Goal: Task Accomplishment & Management: Manage account settings

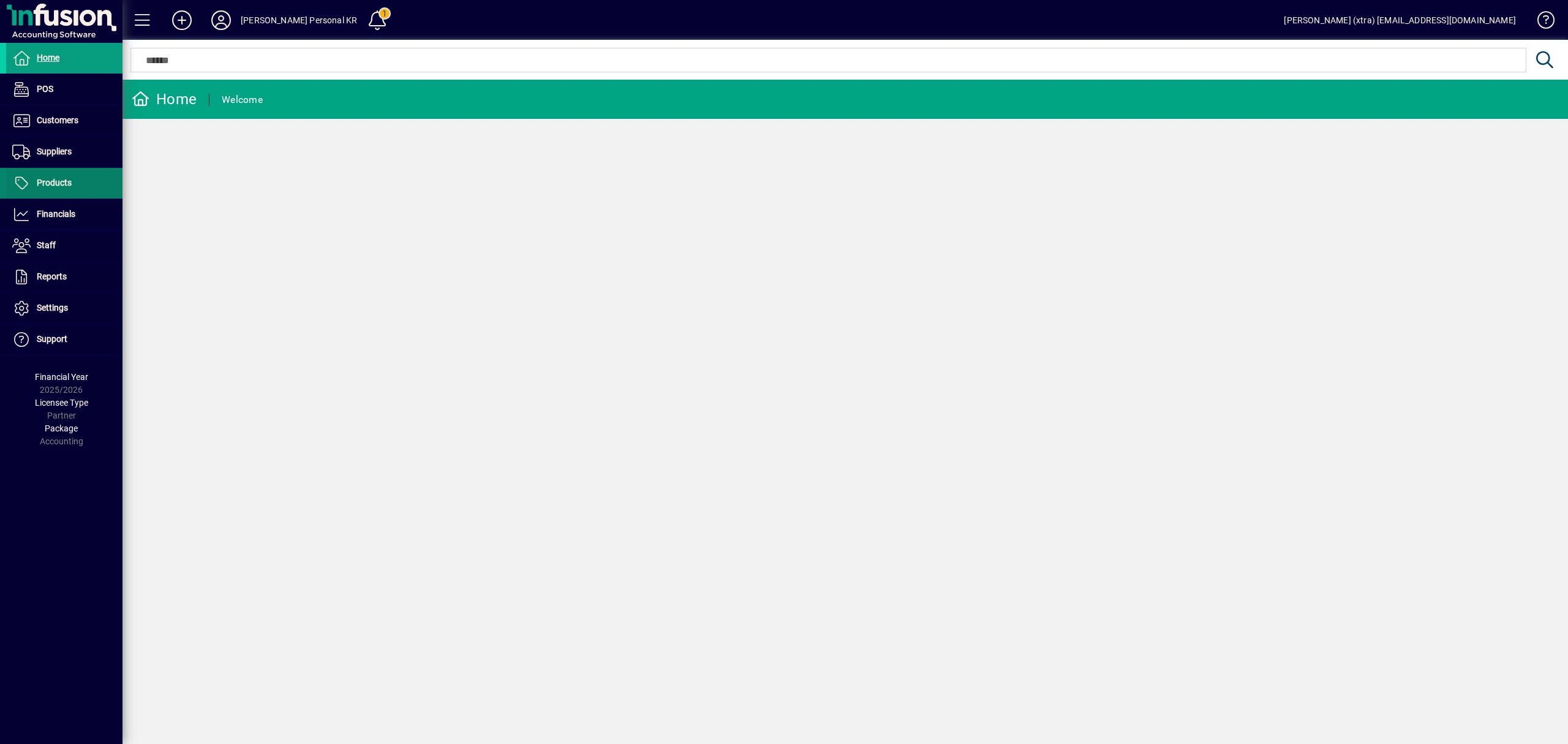
click at [70, 183] on span "Products" at bounding box center [53, 183] width 35 height 9
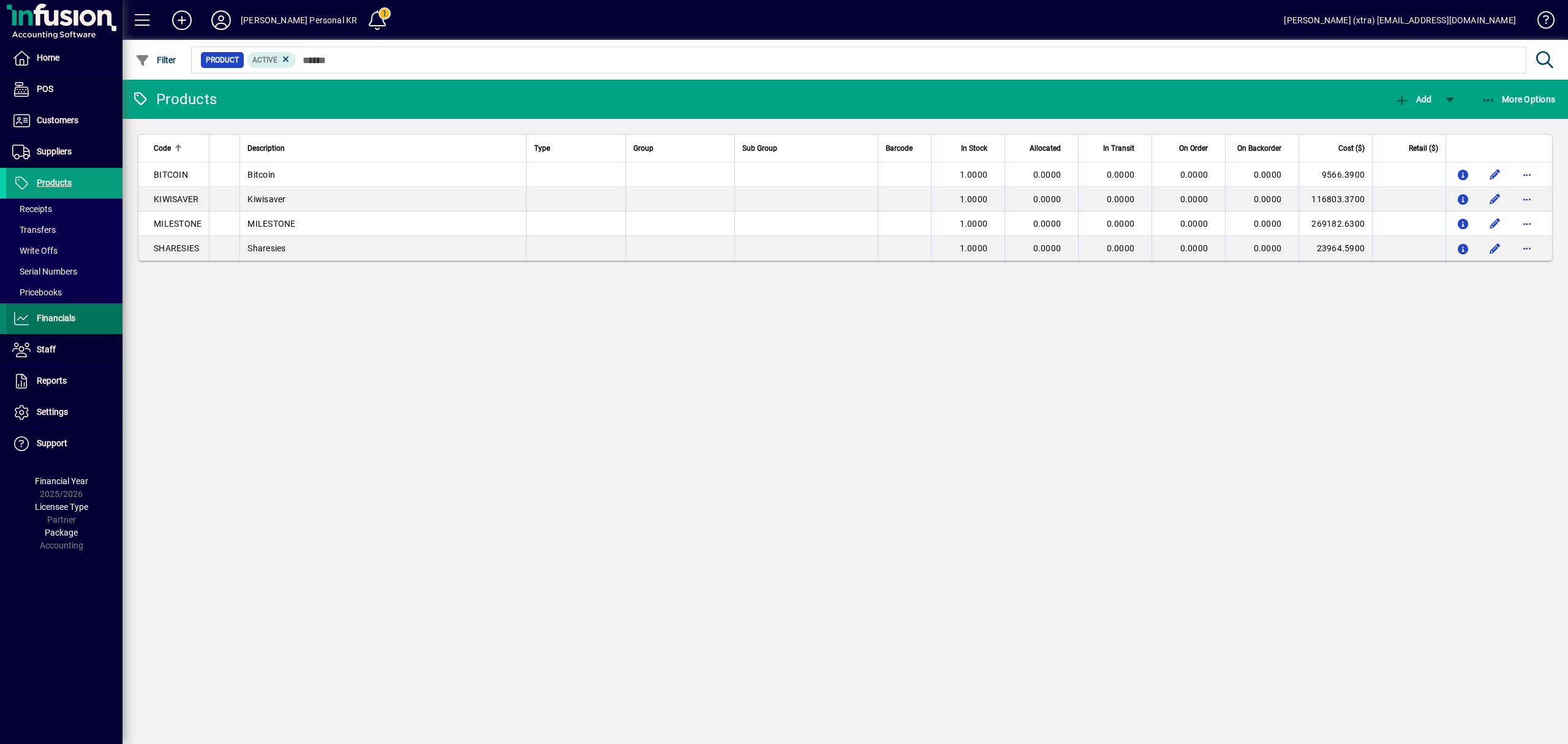
click at [57, 320] on span "Financials" at bounding box center [55, 318] width 38 height 9
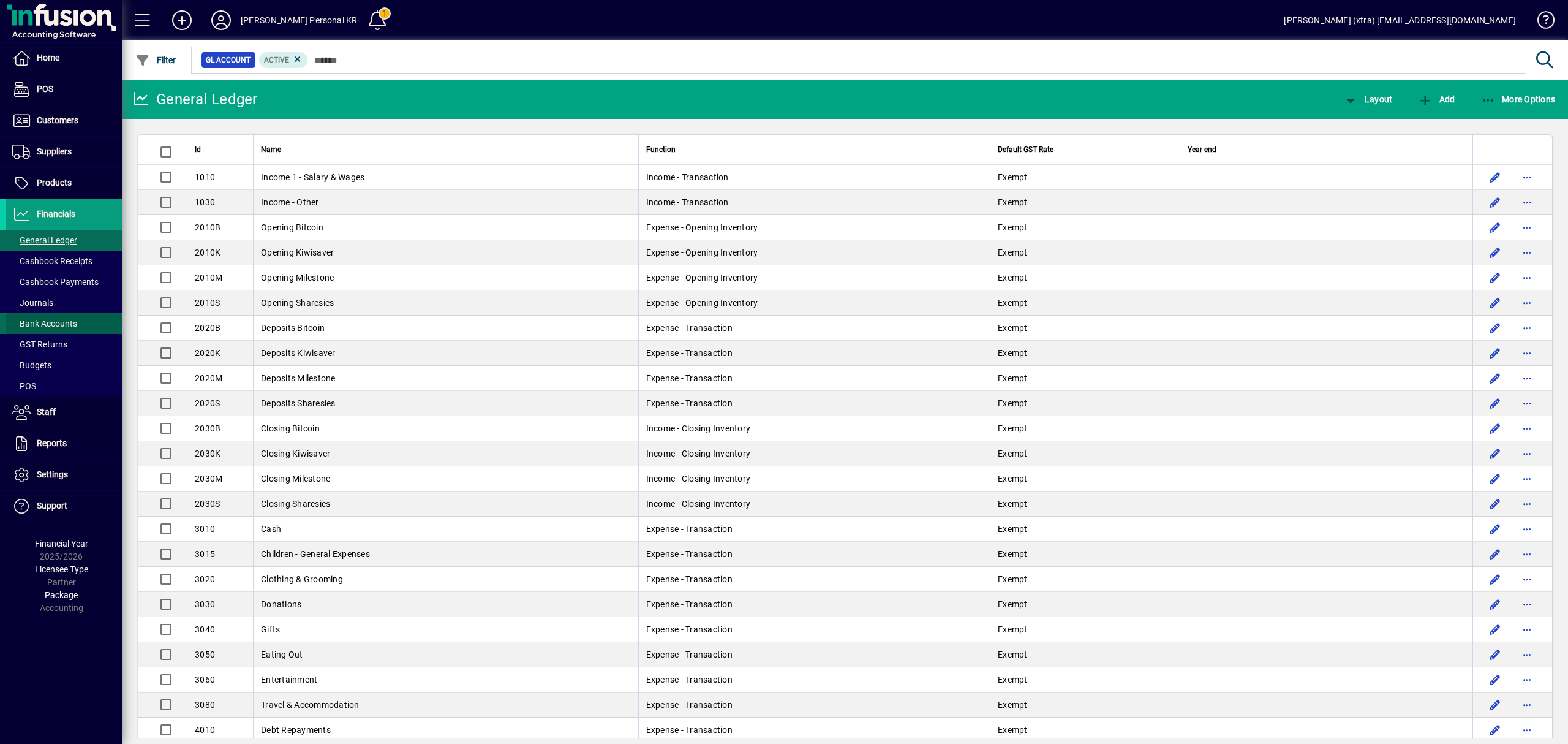
click at [57, 320] on span "Bank Accounts" at bounding box center [44, 323] width 65 height 9
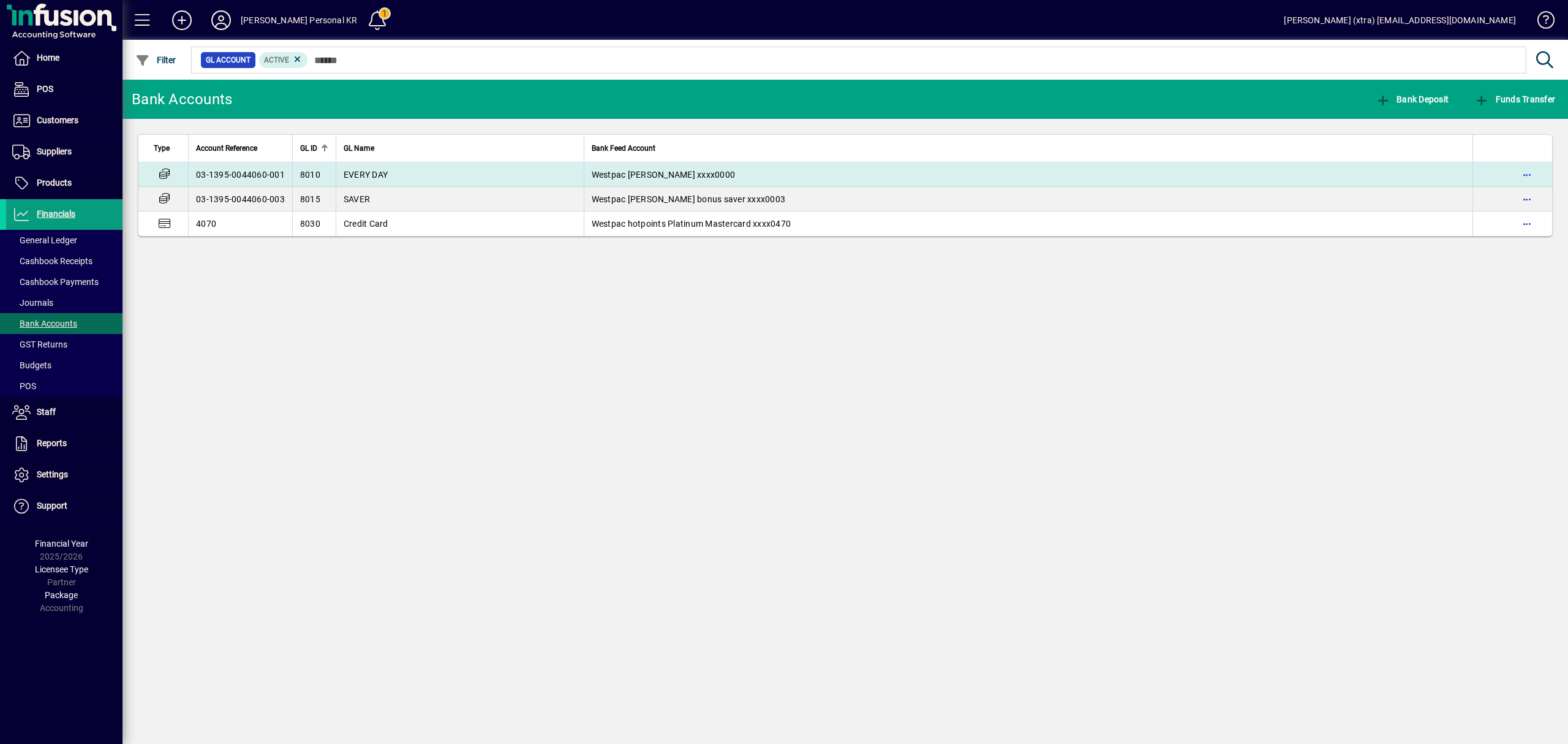
click at [436, 182] on td "EVERY DAY" at bounding box center [459, 174] width 248 height 24
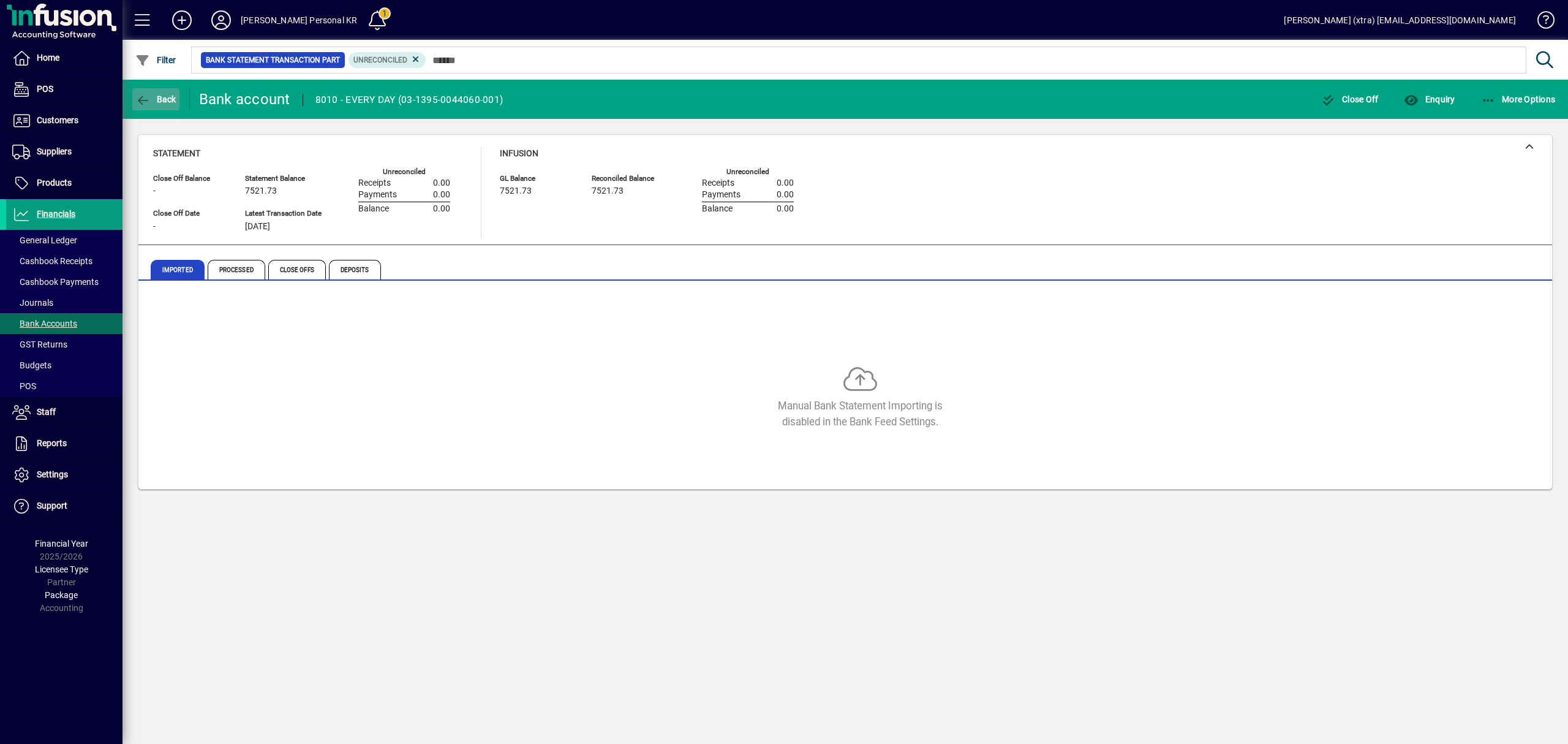
click at [167, 95] on span "Back" at bounding box center [155, 99] width 41 height 9
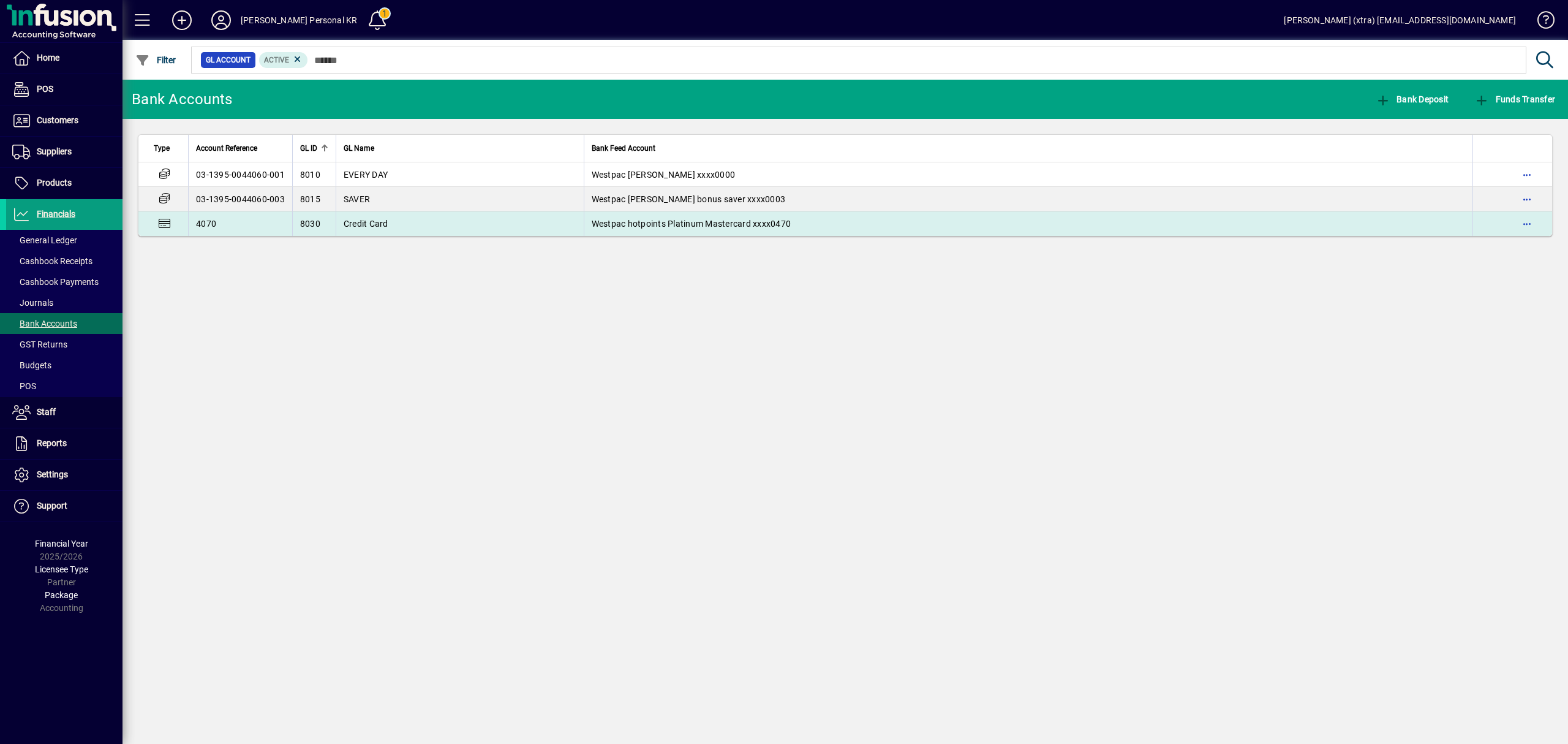
click at [220, 226] on td "4070" at bounding box center [240, 224] width 104 height 24
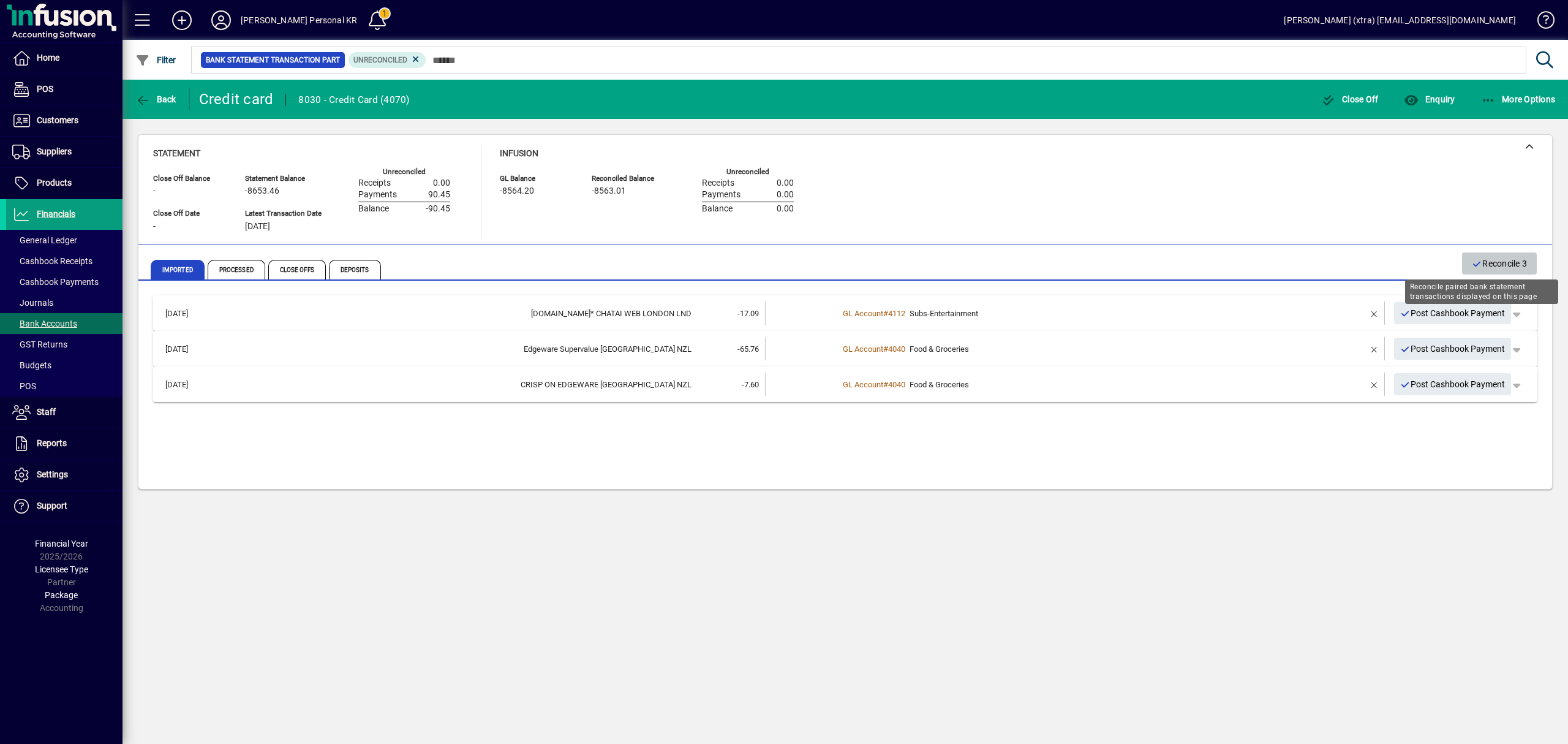
click at [1510, 261] on span "Reconcile 3" at bounding box center [1499, 264] width 55 height 21
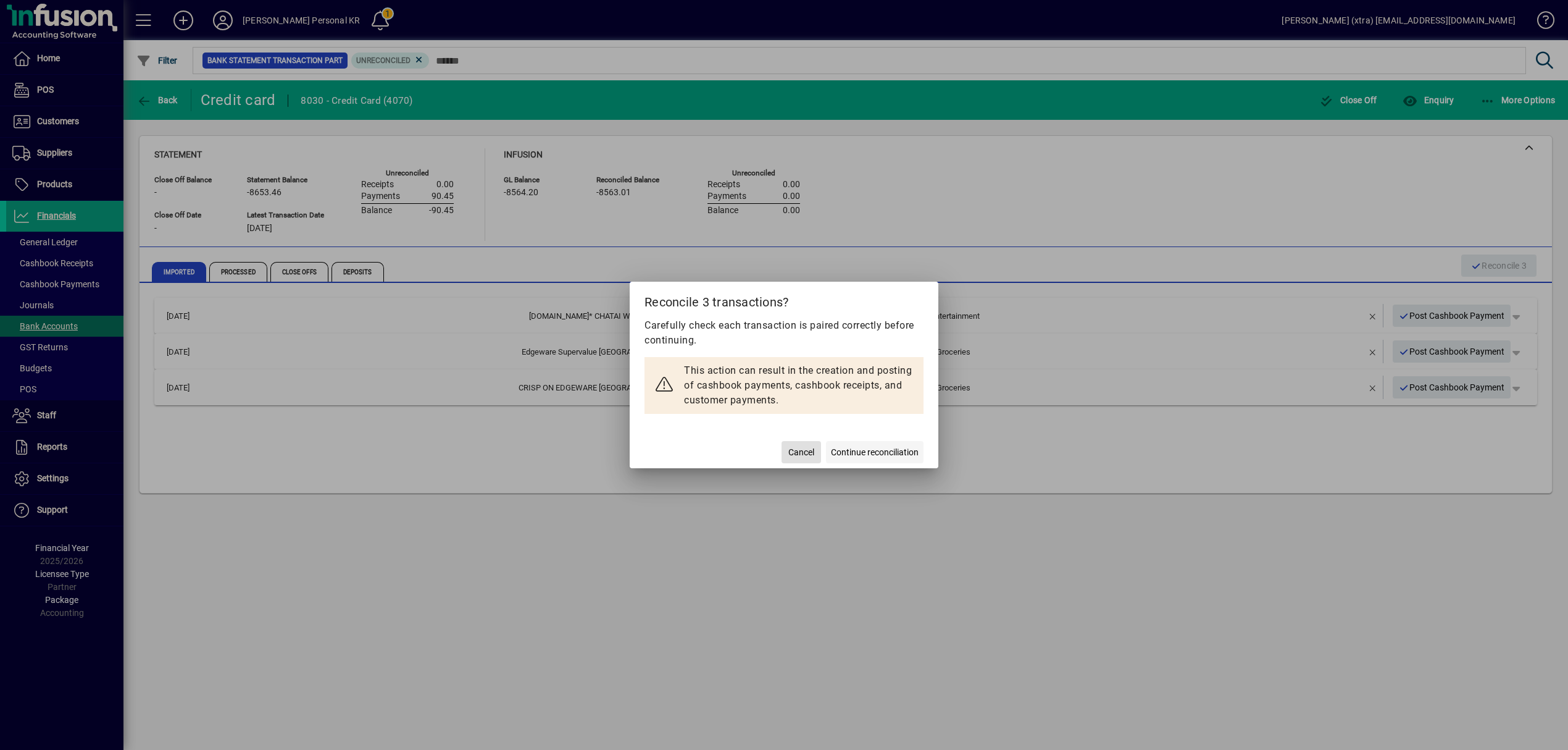
click at [903, 453] on span "Continue reconciliation" at bounding box center [874, 452] width 88 height 13
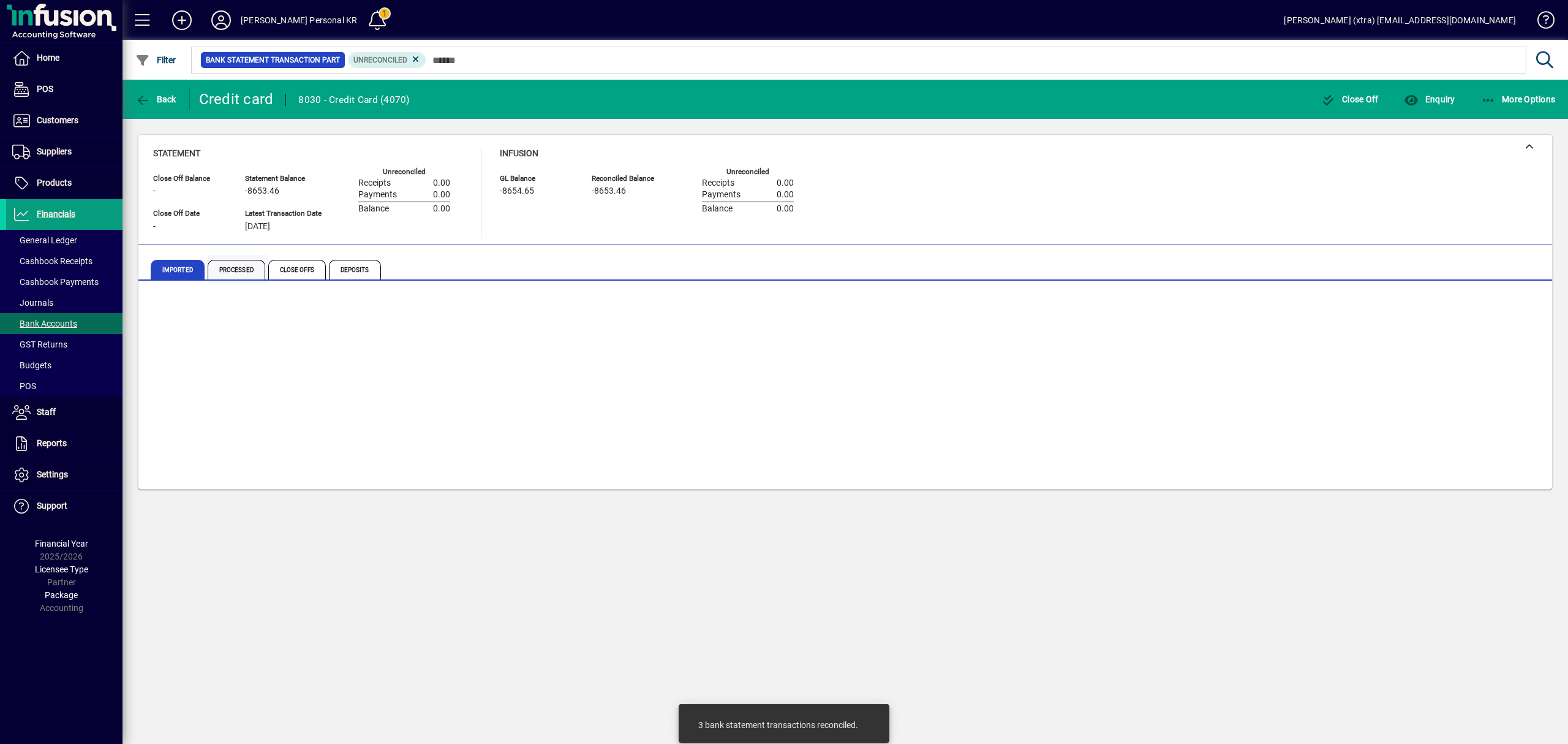
click at [228, 263] on span "Processed" at bounding box center [236, 269] width 57 height 20
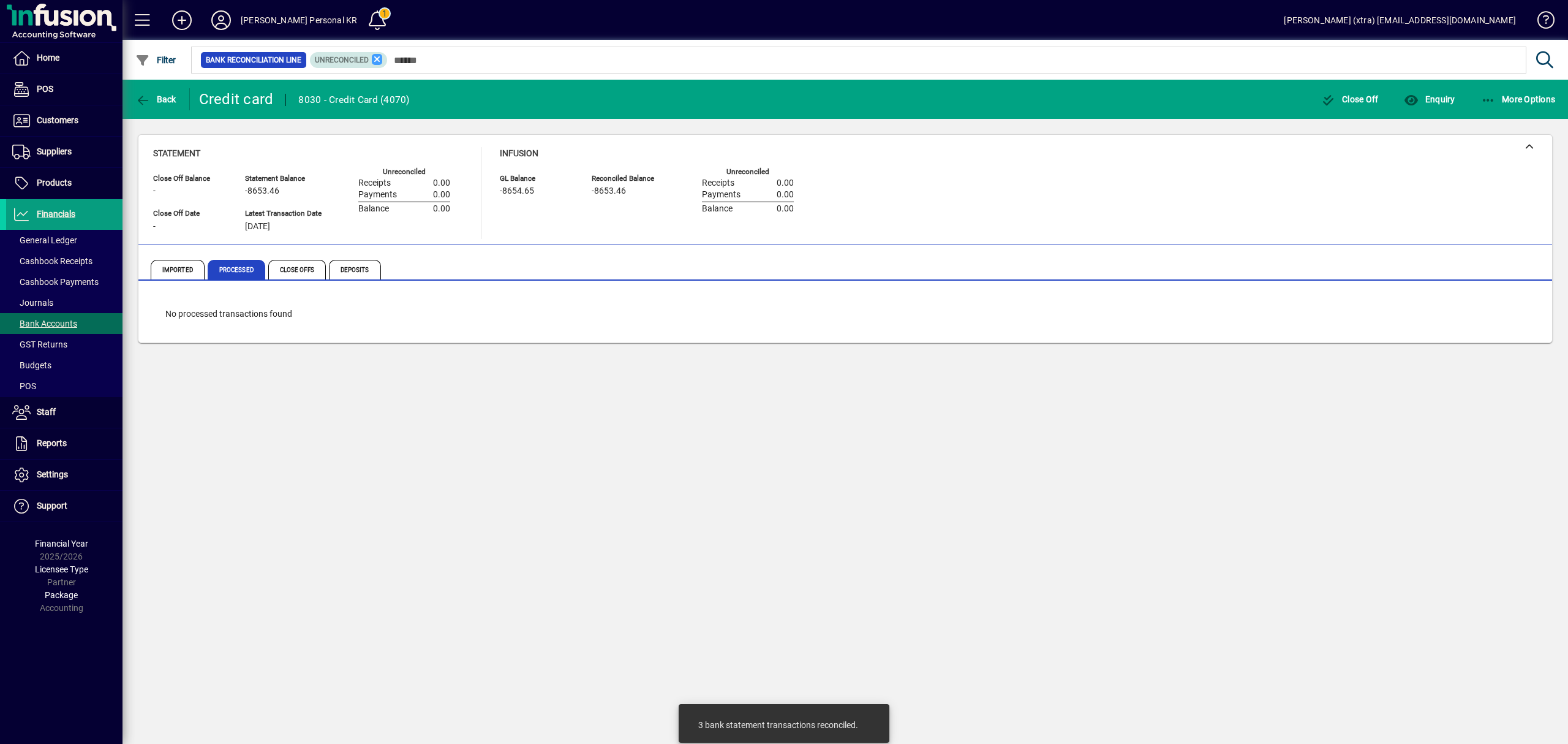
click at [375, 57] on icon at bounding box center [377, 60] width 11 height 11
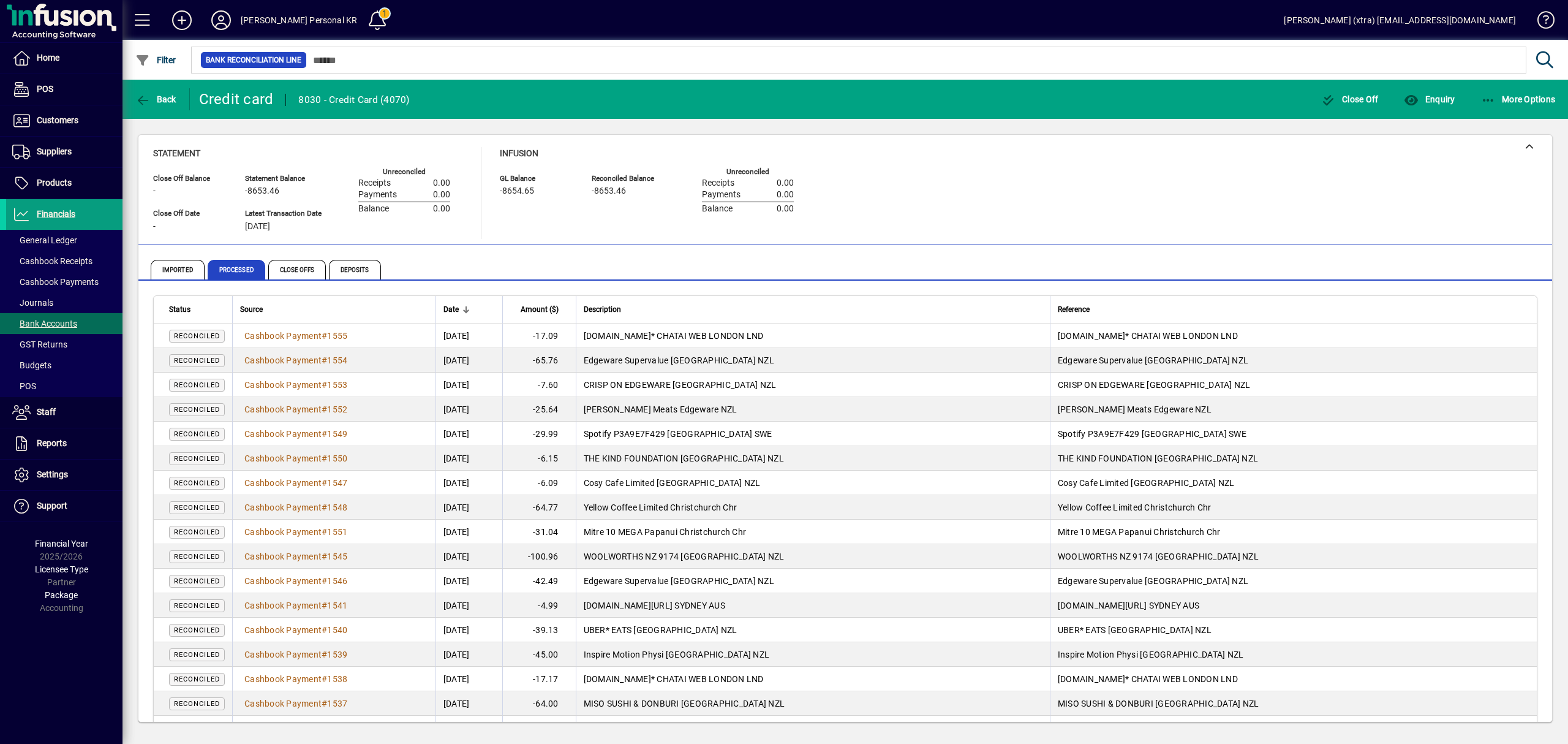
click at [341, 332] on span "1555" at bounding box center [337, 335] width 21 height 9
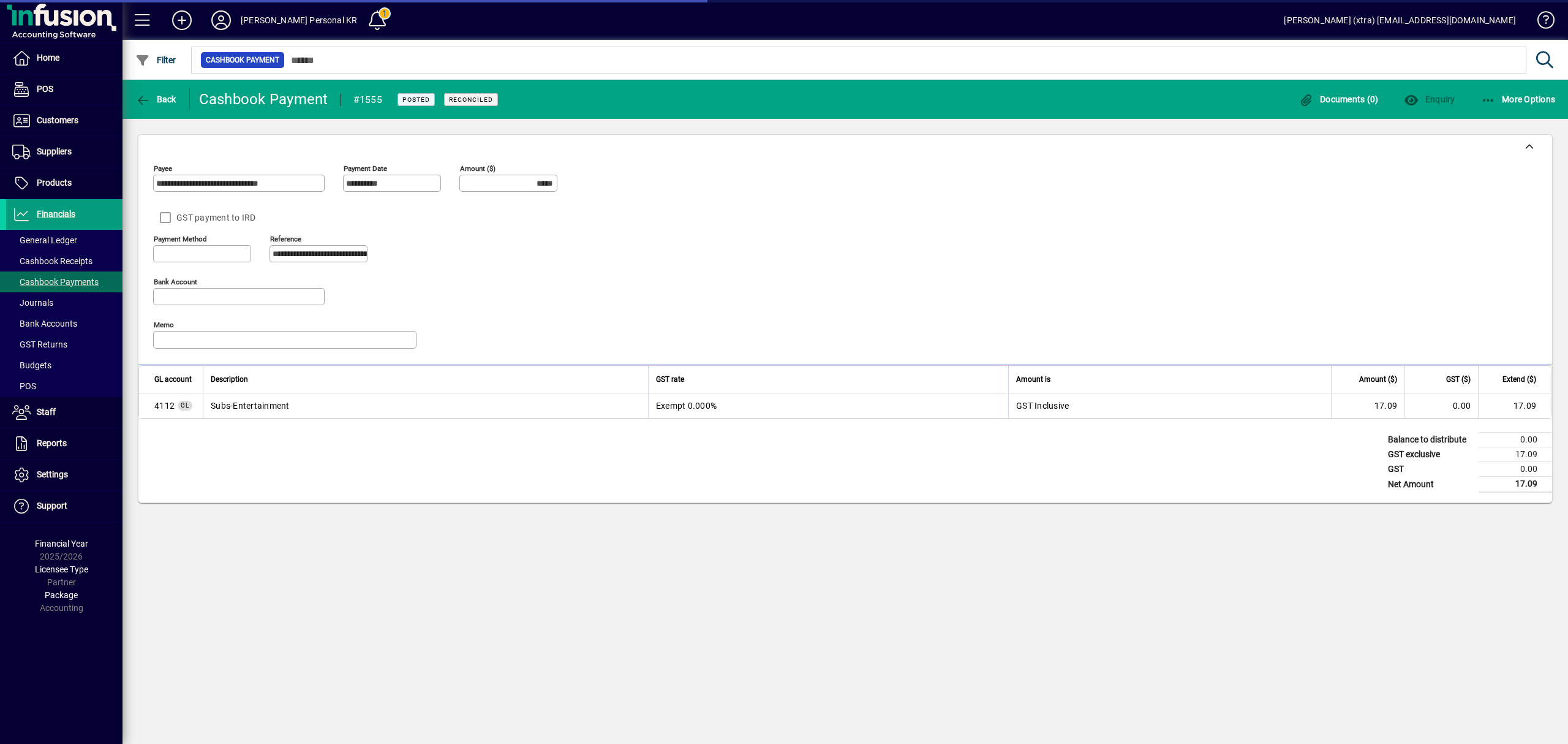
type input "**********"
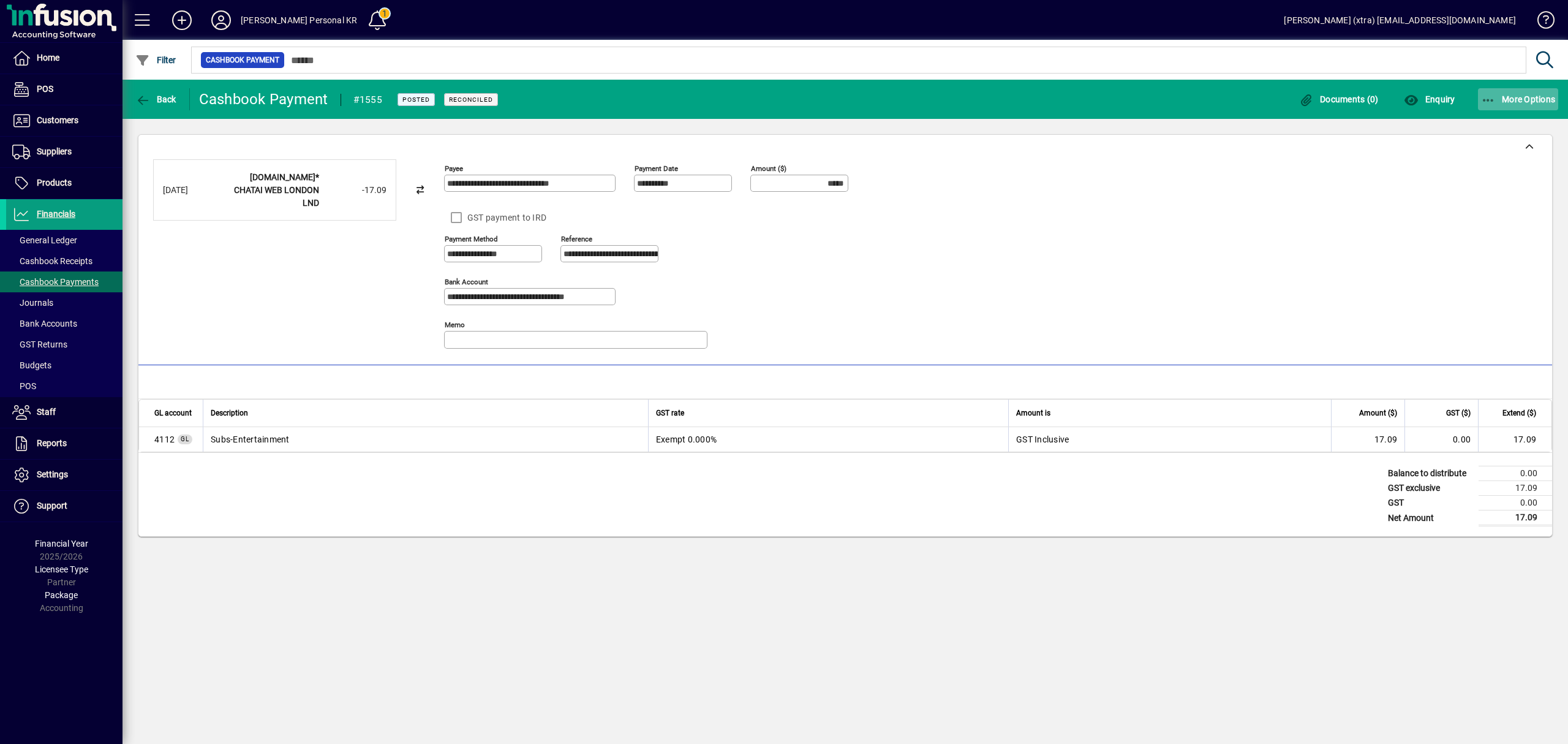
click at [1488, 97] on icon "button" at bounding box center [1488, 100] width 15 height 12
click at [1483, 119] on span "Reverse" at bounding box center [1506, 126] width 103 height 15
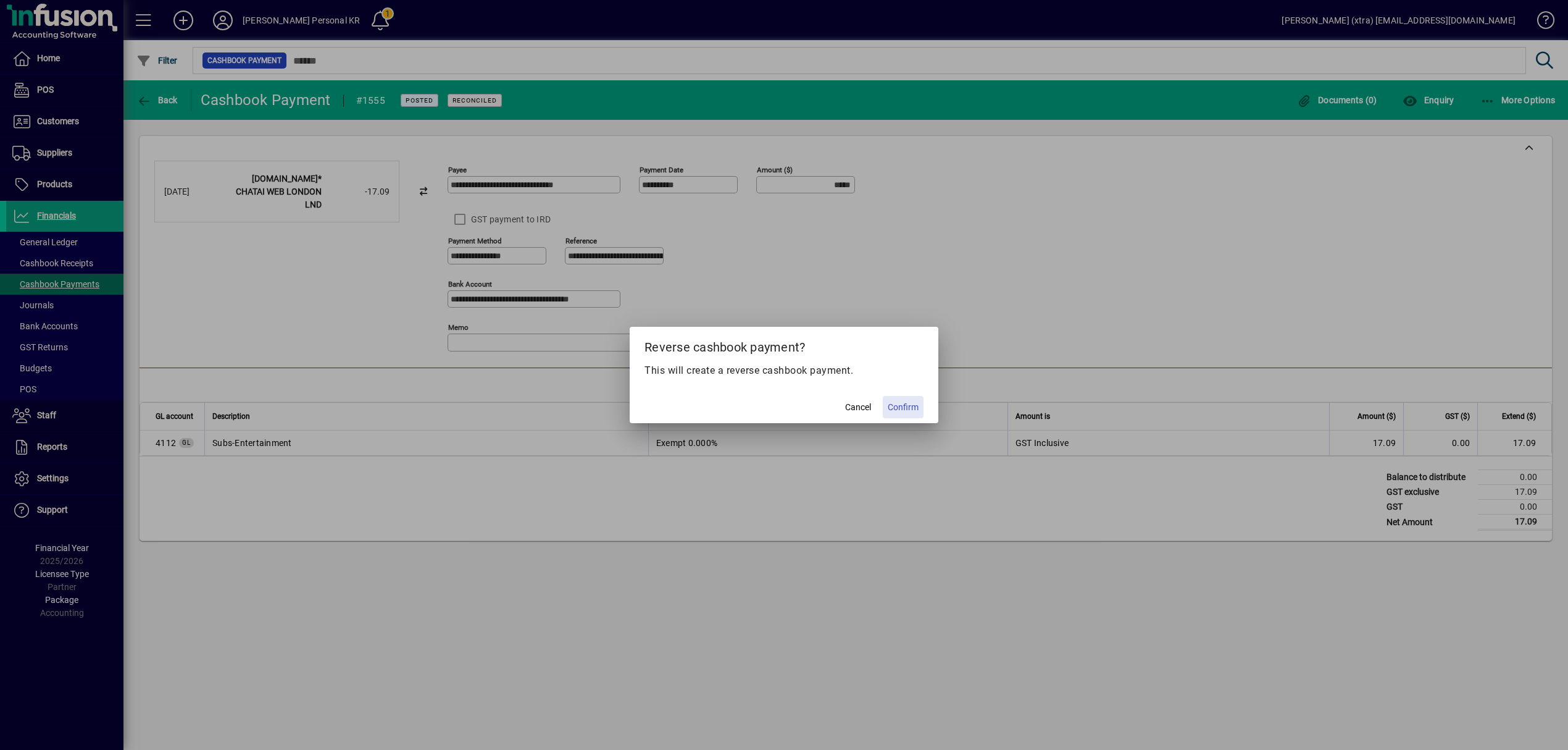
click at [915, 402] on span "Confirm" at bounding box center [902, 407] width 31 height 13
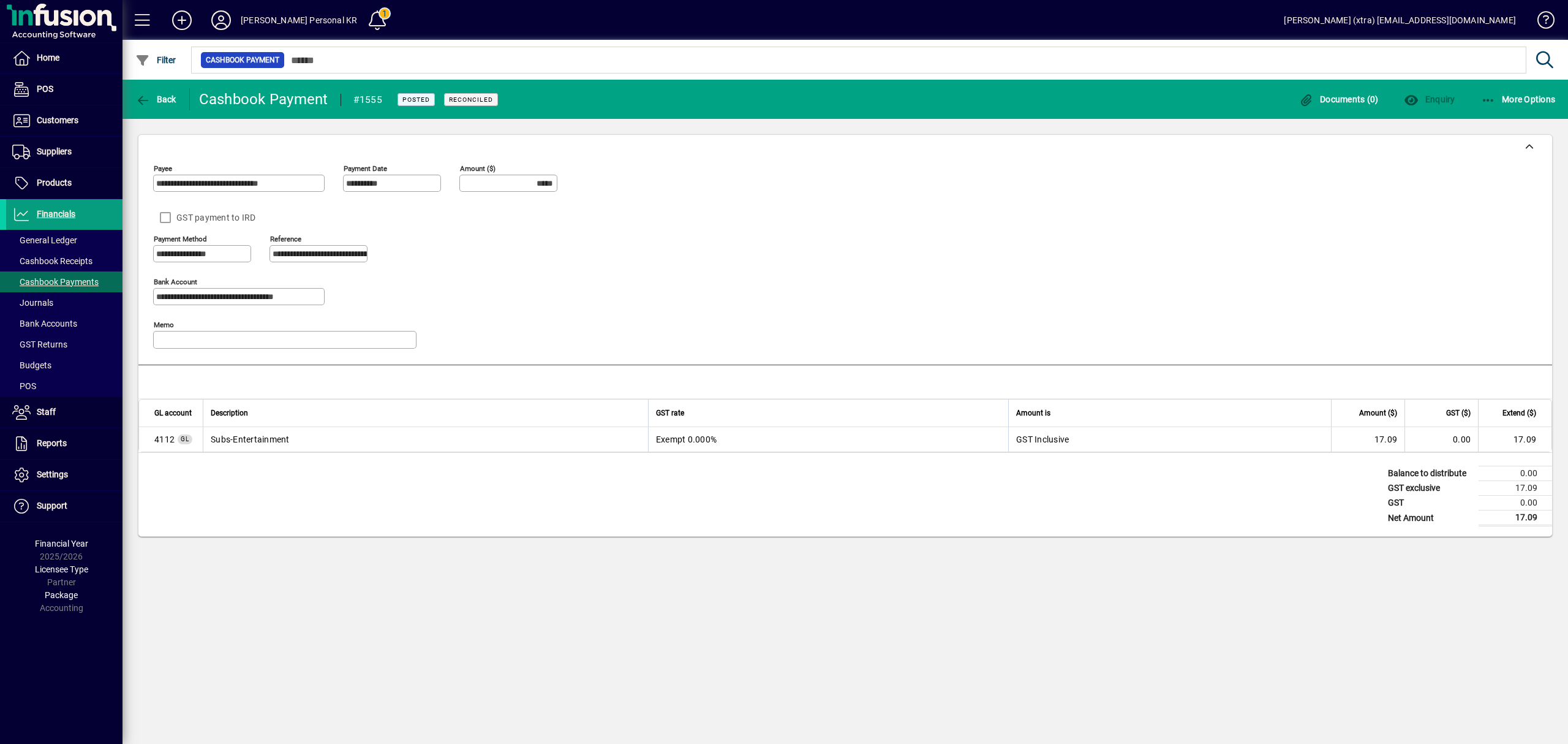
type input "******"
click at [65, 319] on span "Bank Accounts" at bounding box center [44, 323] width 65 height 9
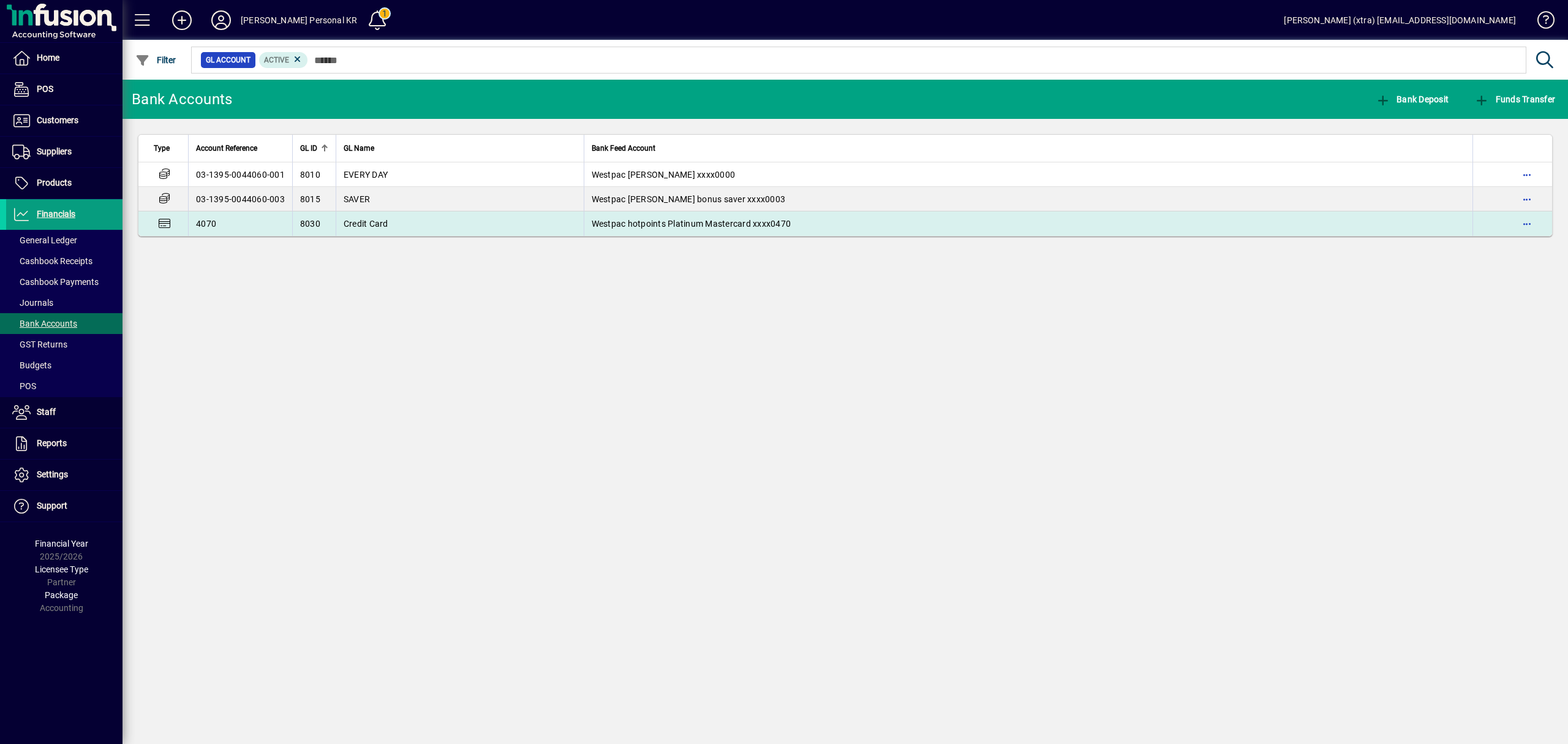
click at [272, 228] on td "4070" at bounding box center [240, 224] width 104 height 24
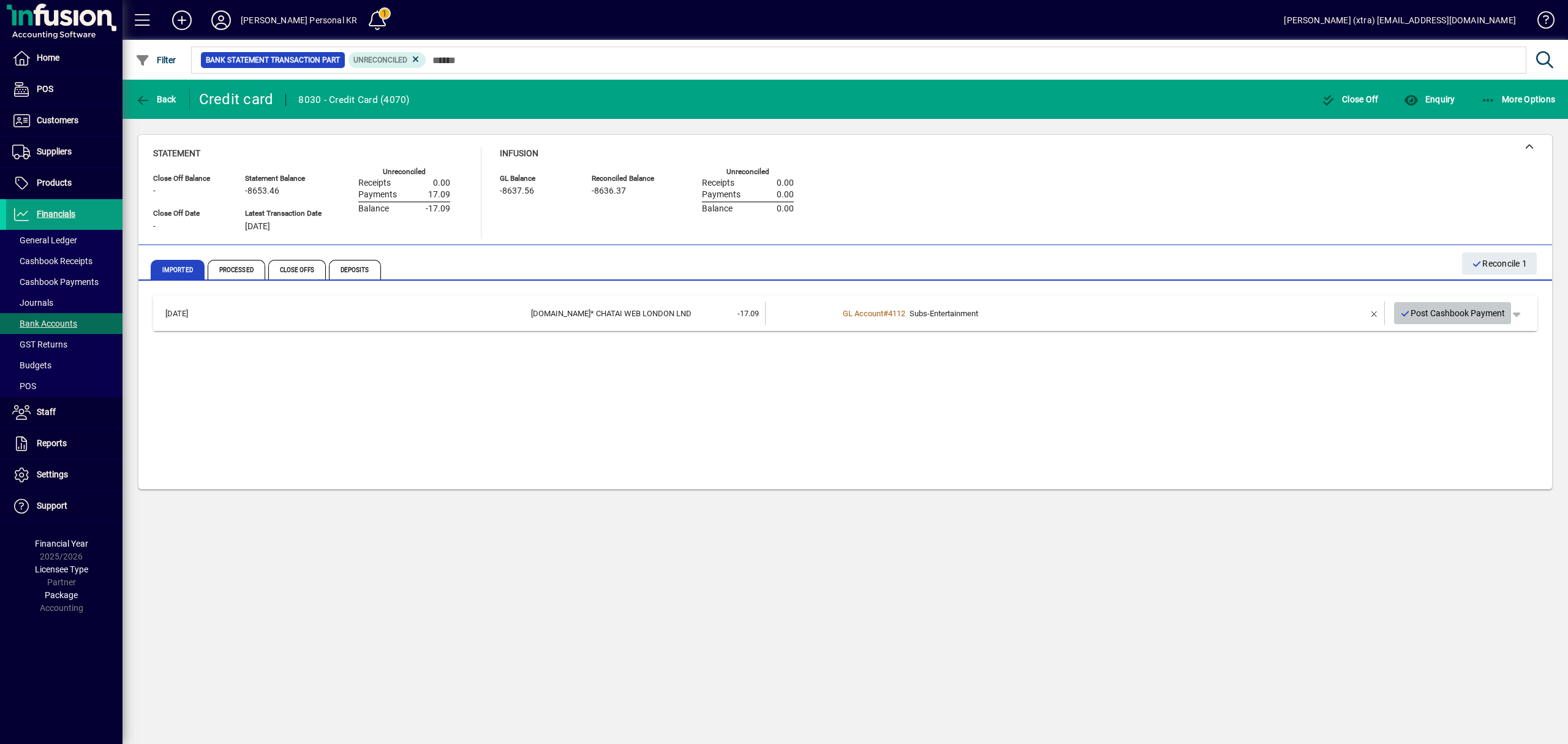
click at [1450, 305] on span "Post Cashbook Payment" at bounding box center [1453, 314] width 105 height 21
click at [475, 356] on div "[DATE] [DOMAIN_NAME]* CHATAI WEB LONDON LND -17.09 GL Account # 4112 Subs-Enter…" at bounding box center [845, 387] width 1384 height 184
click at [218, 13] on icon at bounding box center [221, 20] width 24 height 20
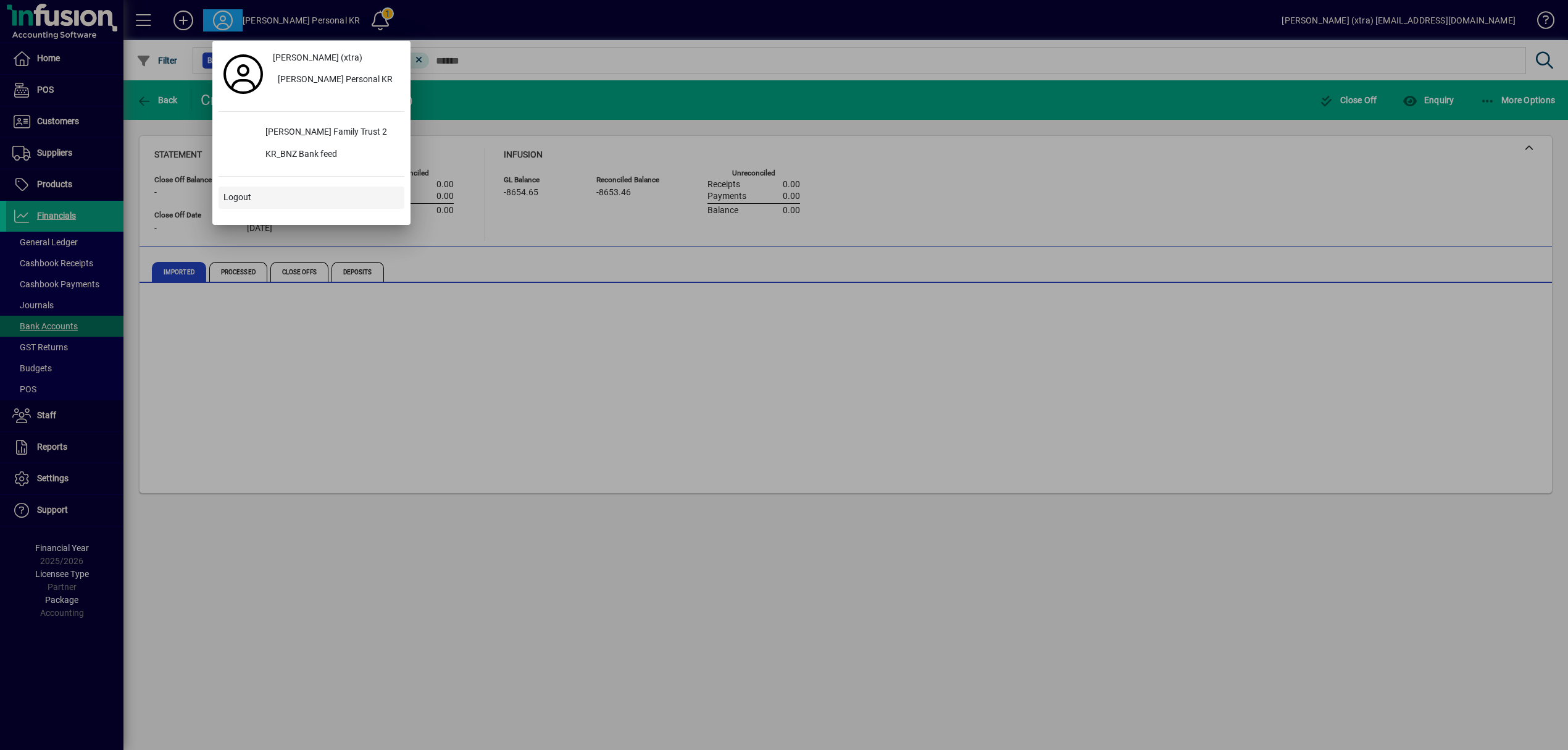
click at [264, 198] on span at bounding box center [311, 197] width 186 height 29
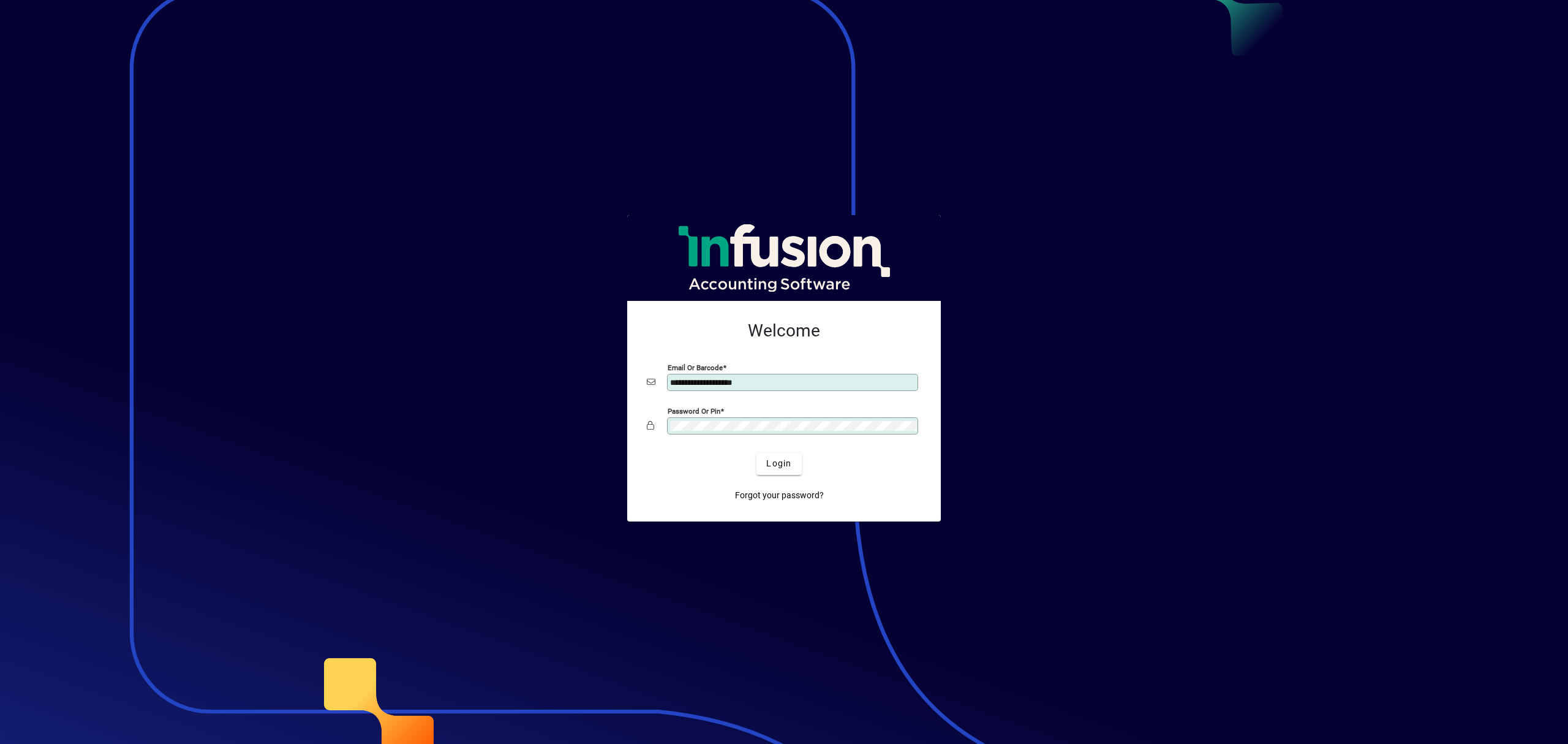
drag, startPoint x: 775, startPoint y: 381, endPoint x: 501, endPoint y: 309, distance: 283.3
click at [332, 303] on app-login-layout "**********" at bounding box center [784, 372] width 1568 height 744
type input "**********"
click at [756, 453] on button "Login" at bounding box center [778, 464] width 45 height 22
